Goal: Task Accomplishment & Management: Use online tool/utility

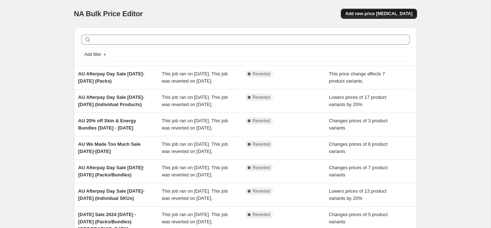
click at [392, 12] on span "Add new price [MEDICAL_DATA]" at bounding box center [378, 14] width 67 height 6
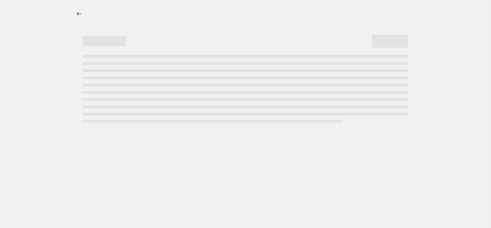
select select "percentage"
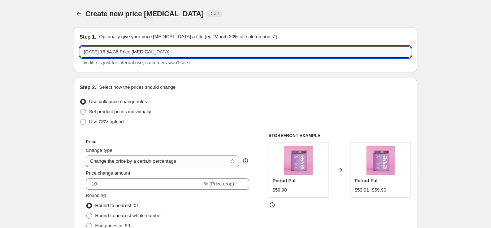
drag, startPoint x: 174, startPoint y: 53, endPoint x: 69, endPoint y: 53, distance: 104.7
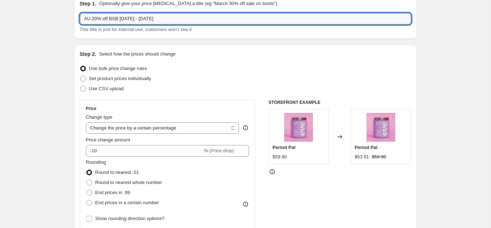
scroll to position [35, 0]
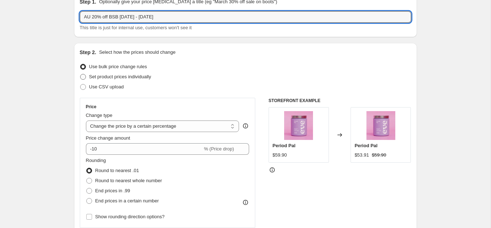
type input "AU 20% off BSB 9th - 12th Oct 2025"
click at [116, 76] on span "Set product prices individually" at bounding box center [120, 76] width 62 height 5
click at [80, 74] on input "Set product prices individually" at bounding box center [80, 74] width 0 height 0
radio input "true"
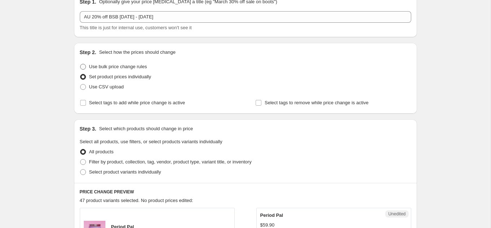
click at [112, 66] on span "Use bulk price change rules" at bounding box center [118, 66] width 58 height 5
click at [80, 64] on input "Use bulk price change rules" at bounding box center [80, 64] width 0 height 0
radio input "true"
select select "percentage"
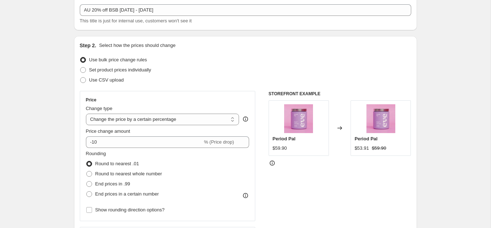
scroll to position [43, 0]
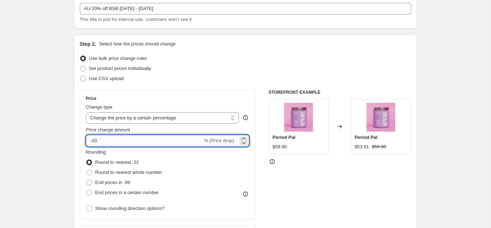
click at [95, 141] on input "-10" at bounding box center [144, 141] width 117 height 12
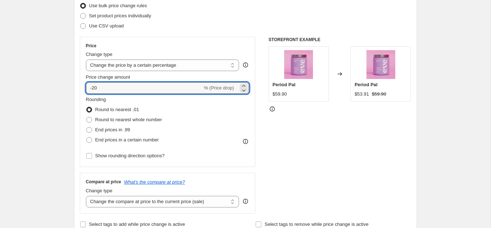
scroll to position [96, 0]
type input "-20"
click at [105, 153] on span "Show rounding direction options?" at bounding box center [129, 155] width 69 height 5
click at [92, 153] on input "Show rounding direction options?" at bounding box center [89, 156] width 6 height 6
checkbox input "true"
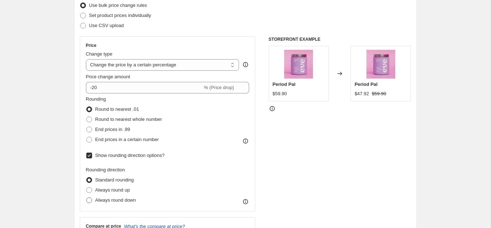
click at [119, 199] on span "Always round down" at bounding box center [115, 199] width 41 height 5
click at [87, 198] on input "Always round down" at bounding box center [86, 197] width 0 height 0
radio input "true"
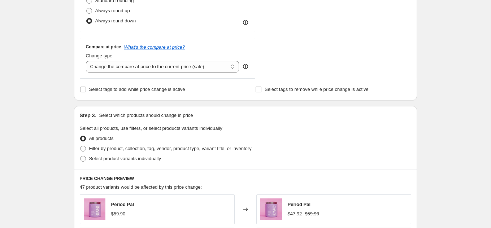
scroll to position [279, 0]
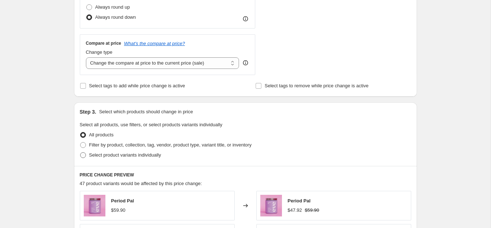
click at [105, 153] on span "Select product variants individually" at bounding box center [125, 154] width 72 height 5
click at [80, 153] on input "Select product variants individually" at bounding box center [80, 152] width 0 height 0
radio input "true"
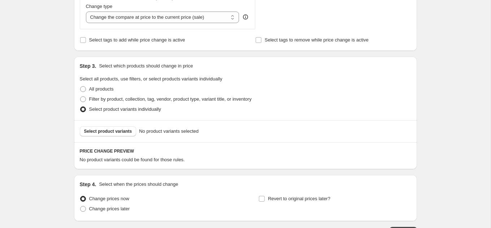
scroll to position [327, 0]
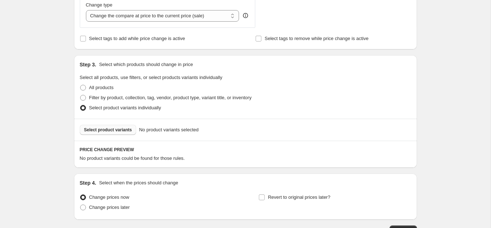
click at [119, 127] on span "Select product variants" at bounding box center [108, 130] width 48 height 6
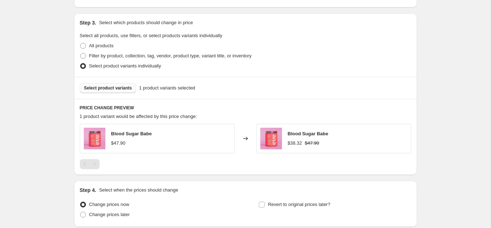
scroll to position [370, 0]
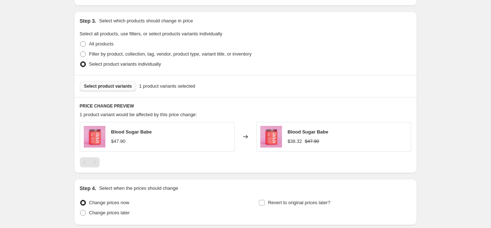
click at [257, 90] on div "Select product variants 1 product variants selected" at bounding box center [245, 86] width 343 height 22
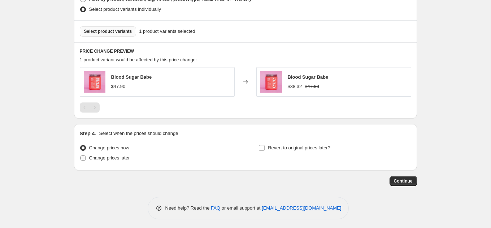
click at [111, 154] on span "Change prices later" at bounding box center [109, 157] width 41 height 7
click at [80, 155] on input "Change prices later" at bounding box center [80, 155] width 0 height 0
radio input "true"
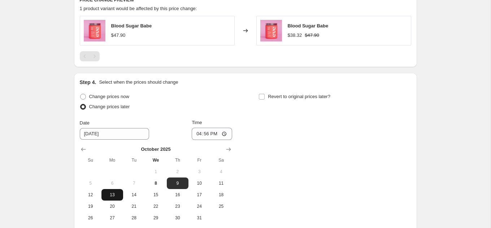
scroll to position [477, 0]
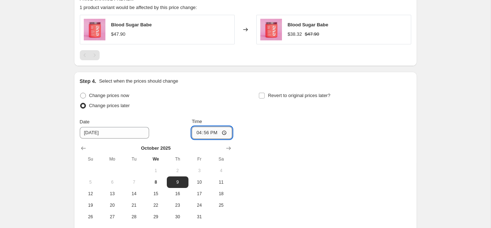
click at [220, 133] on input "16:56" at bounding box center [212, 133] width 40 height 12
click at [225, 131] on input "16:56" at bounding box center [212, 133] width 40 height 12
type input "01:00"
click at [264, 93] on input "Revert to original prices later?" at bounding box center [262, 96] width 6 height 6
checkbox input "true"
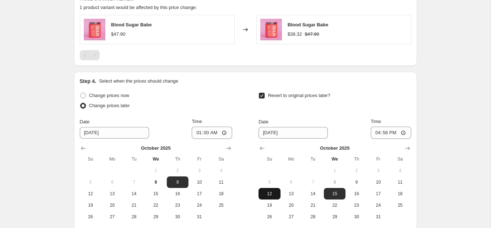
click at [276, 191] on span "12" at bounding box center [269, 194] width 16 height 6
type input "10/12/2025"
click at [401, 131] on input "16:56" at bounding box center [391, 133] width 40 height 12
type input "23:59"
click at [335, 106] on div "Revert to original prices later?" at bounding box center [334, 102] width 152 height 22
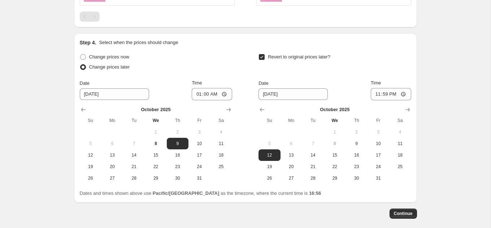
scroll to position [516, 0]
click at [182, 141] on span "9" at bounding box center [178, 143] width 16 height 6
click at [257, 140] on div "October 2025 Su Mo Tu We Th Fr Sa 1 2 3 4 5 6 7 8 9 10 11 12 13 14 15 16 17 18 …" at bounding box center [332, 142] width 158 height 84
click at [274, 152] on span "12" at bounding box center [269, 155] width 16 height 6
click at [414, 52] on div "Step 4. Select when the prices should change Change prices now Change prices la…" at bounding box center [245, 118] width 343 height 170
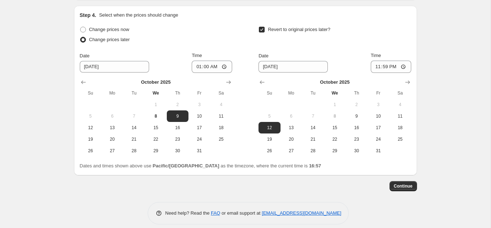
scroll to position [549, 0]
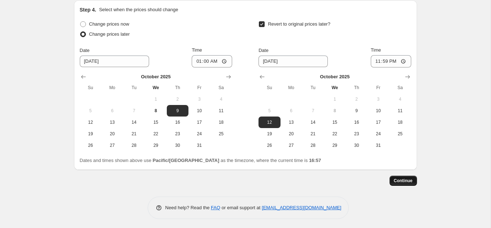
click at [408, 178] on span "Continue" at bounding box center [403, 181] width 19 height 6
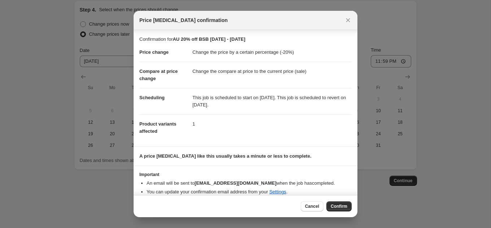
scroll to position [6, 0]
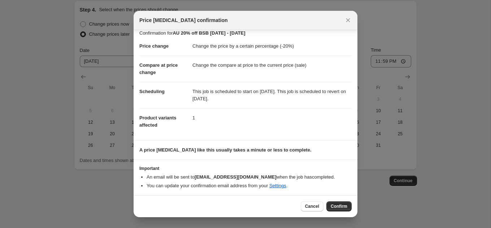
click at [327, 187] on li "You can update your confirmation email address from your Settings ." at bounding box center [249, 185] width 205 height 7
click at [340, 209] on span "Confirm" at bounding box center [339, 207] width 17 height 6
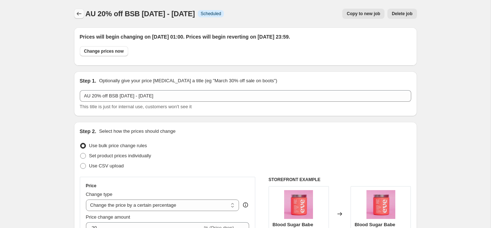
click at [74, 9] on button "Price change jobs" at bounding box center [79, 14] width 10 height 10
